Goal: Task Accomplishment & Management: Manage account settings

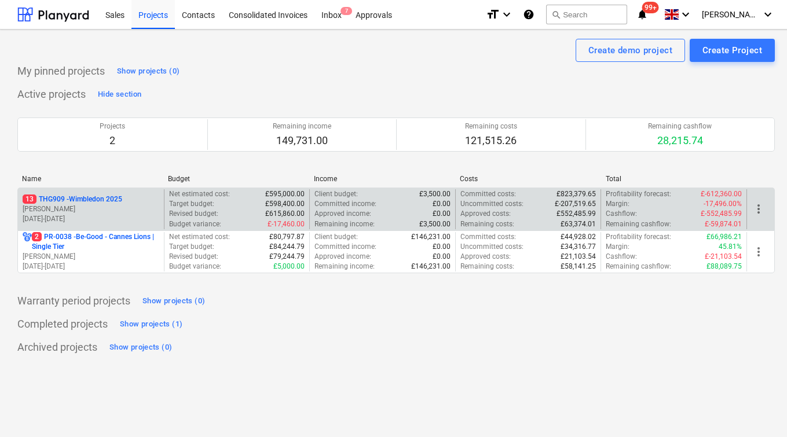
click at [104, 211] on p "[PERSON_NAME]" at bounding box center [91, 209] width 137 height 10
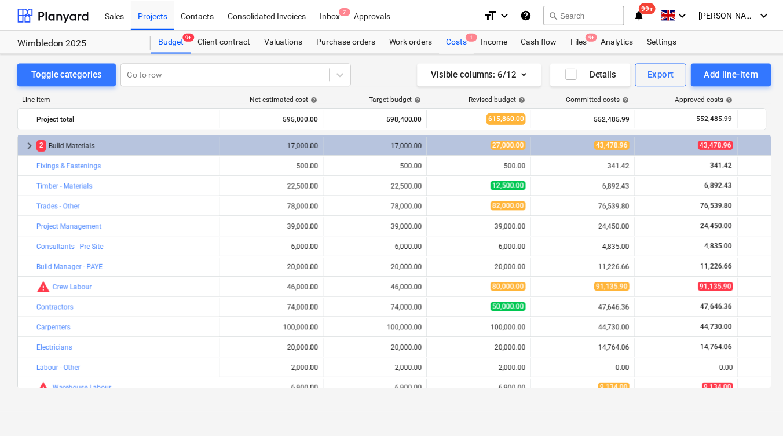
scroll to position [82, 0]
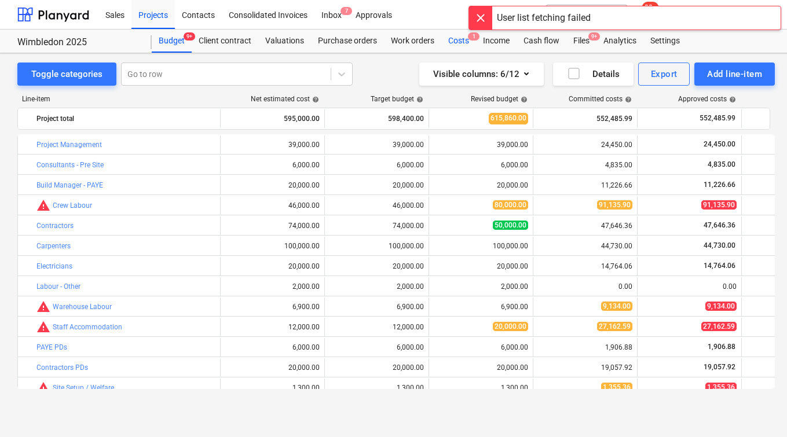
click at [457, 39] on div "Costs 1" at bounding box center [458, 41] width 35 height 23
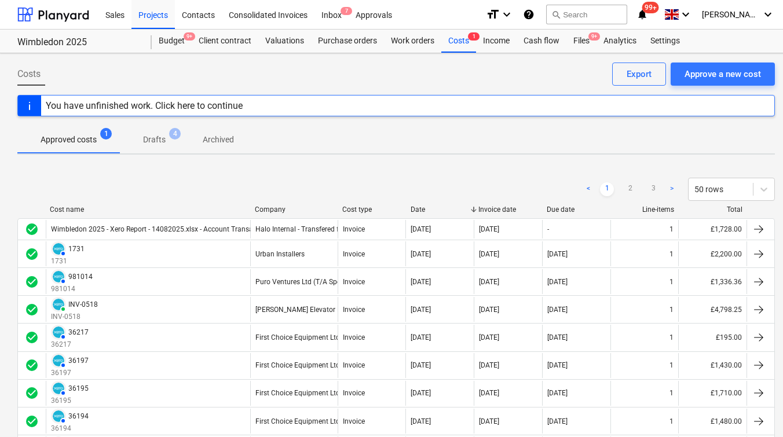
click at [70, 209] on div "Cost name" at bounding box center [148, 210] width 196 height 8
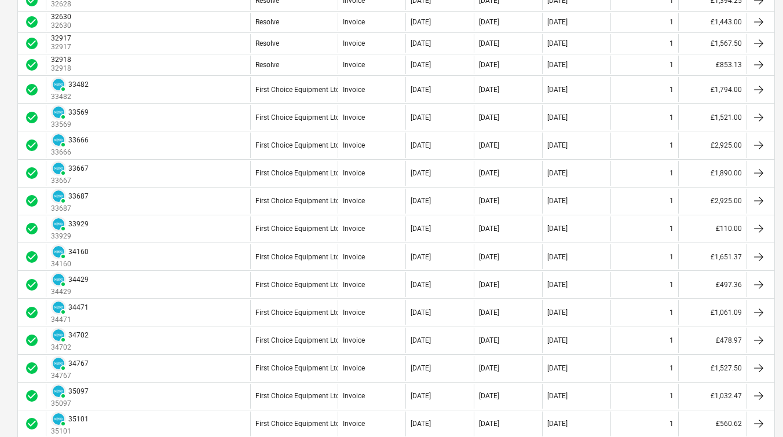
scroll to position [1131, 0]
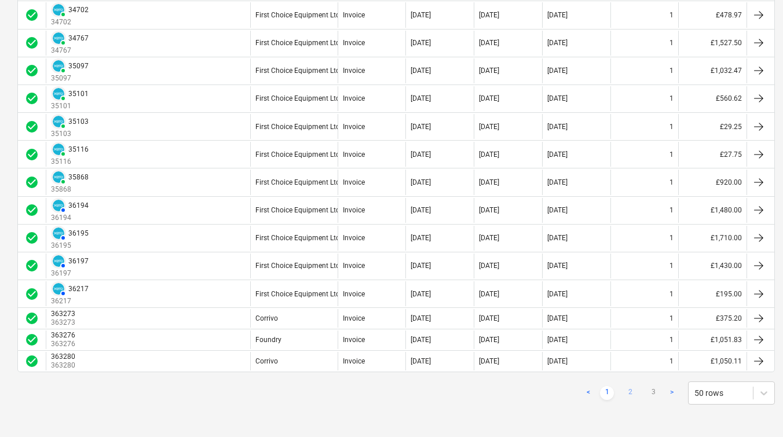
click at [635, 394] on link "2" at bounding box center [630, 393] width 14 height 14
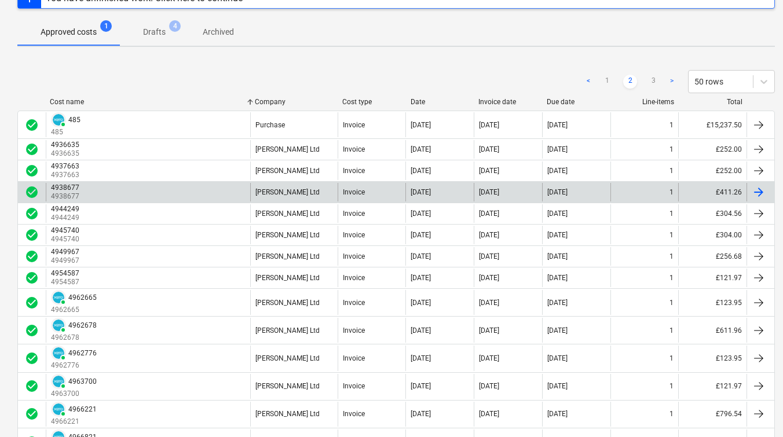
scroll to position [96, 0]
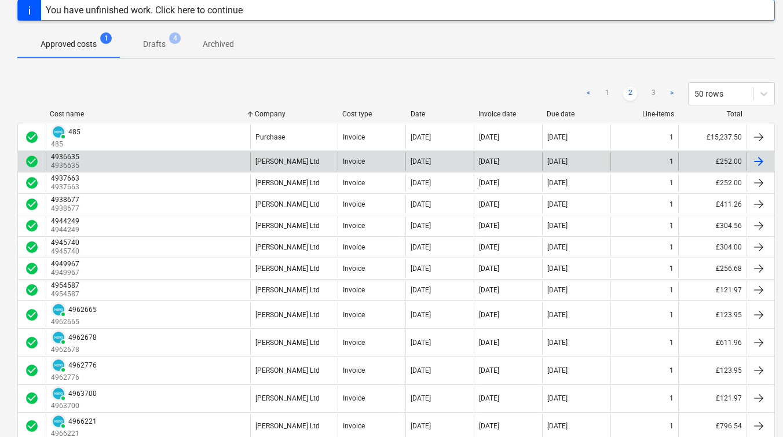
click at [756, 161] on div at bounding box center [759, 162] width 14 height 14
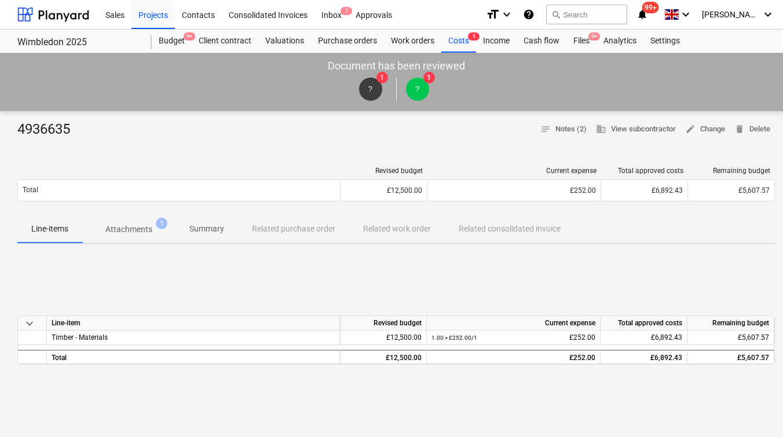
click at [141, 168] on div at bounding box center [178, 171] width 323 height 8
click at [128, 226] on p "Attachments" at bounding box center [128, 230] width 47 height 12
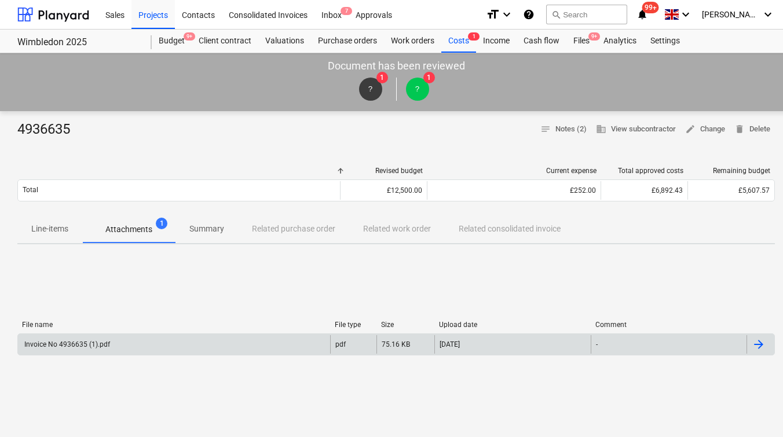
click at [113, 343] on div "Invoice No 4936635 (1).pdf" at bounding box center [174, 344] width 312 height 19
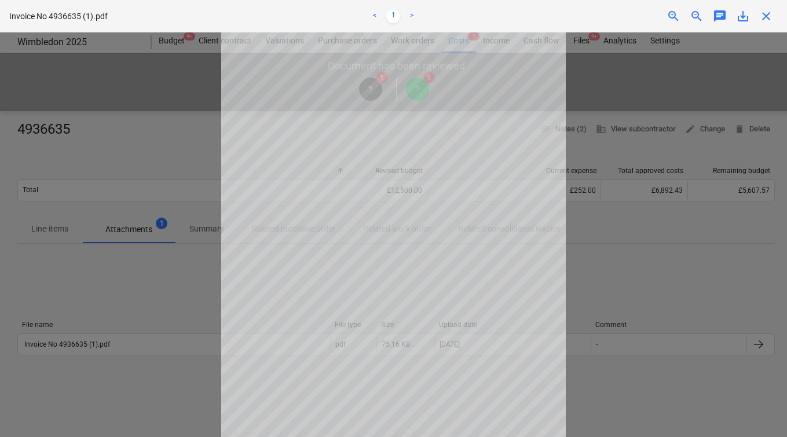
click at [768, 20] on span "close" at bounding box center [766, 16] width 14 height 14
